Goal: Task Accomplishment & Management: Complete application form

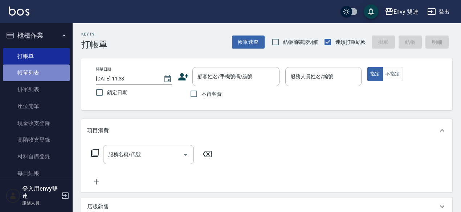
click at [49, 74] on link "帳單列表" at bounding box center [36, 73] width 67 height 17
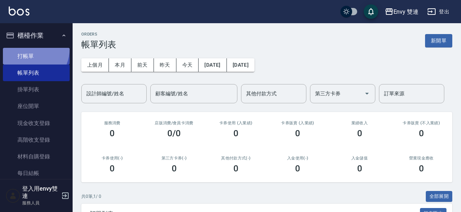
click at [27, 48] on link "打帳單" at bounding box center [36, 56] width 67 height 17
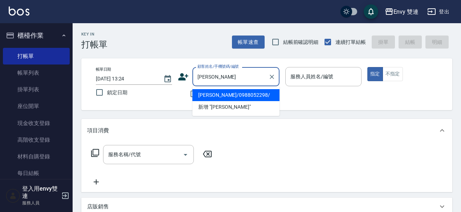
click at [242, 90] on li "[PERSON_NAME]/0988052298/" at bounding box center [235, 95] width 87 height 12
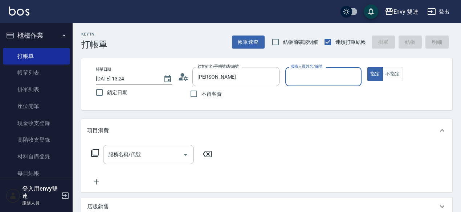
type input "[PERSON_NAME]/0988052298/"
type input "Ina-2"
click at [367, 67] on button "指定" at bounding box center [375, 74] width 16 height 14
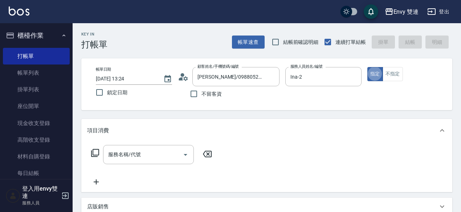
type button "true"
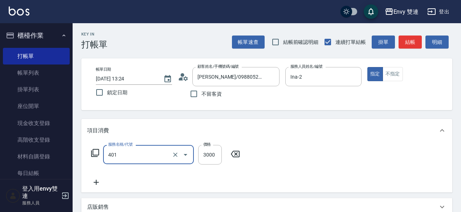
type input "染髮(401)"
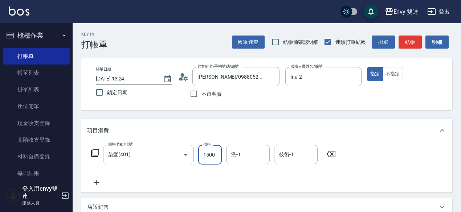
type input "1500"
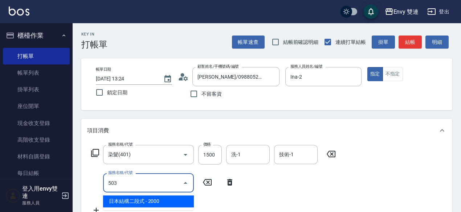
type input "日本結構二段式(503)"
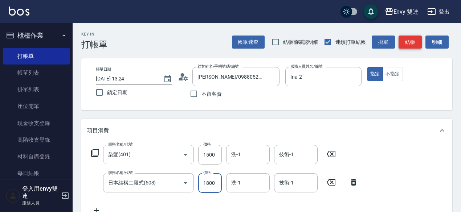
type input "1800"
click at [406, 43] on button "結帳" at bounding box center [409, 42] width 23 height 13
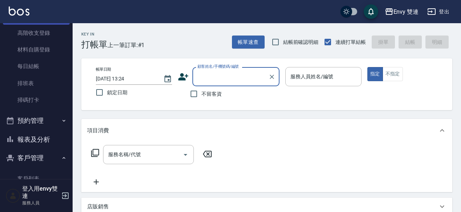
scroll to position [107, 0]
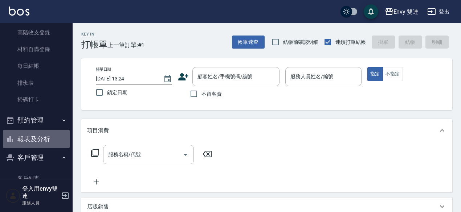
click at [51, 139] on button "報表及分析" at bounding box center [36, 139] width 67 height 19
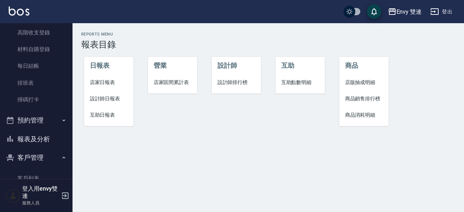
click at [108, 100] on span "設計師日報表" at bounding box center [109, 99] width 38 height 8
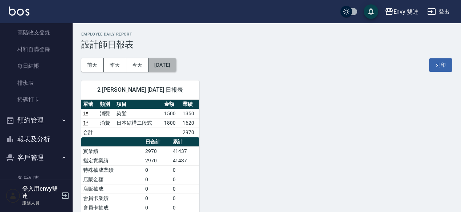
click at [176, 66] on button "[DATE]" at bounding box center [162, 64] width 28 height 13
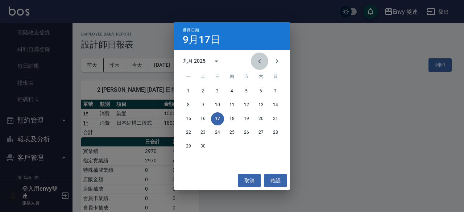
click at [259, 61] on icon "Previous month" at bounding box center [259, 61] width 3 height 4
click at [260, 120] on button "16" at bounding box center [261, 118] width 13 height 13
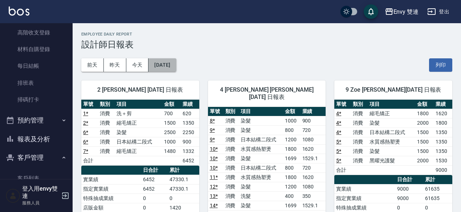
click at [176, 62] on button "[DATE]" at bounding box center [162, 64] width 28 height 13
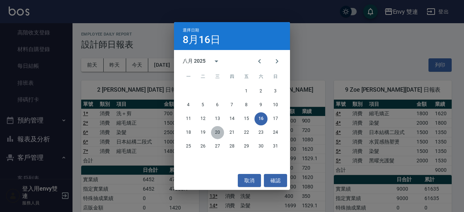
click at [220, 132] on button "20" at bounding box center [217, 132] width 13 height 13
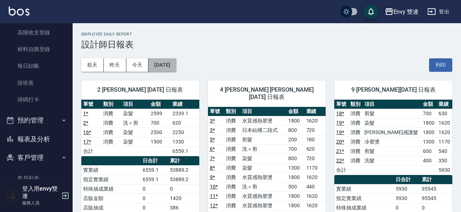
click at [165, 65] on button "[DATE]" at bounding box center [162, 64] width 28 height 13
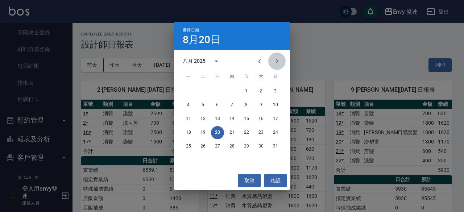
click at [278, 60] on icon "Next month" at bounding box center [277, 61] width 9 height 9
click at [219, 116] on button "17" at bounding box center [217, 118] width 13 height 13
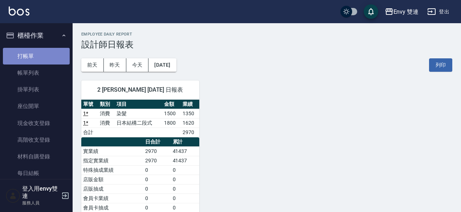
click at [40, 57] on link "打帳單" at bounding box center [36, 56] width 67 height 17
